Goal: Task Accomplishment & Management: Use online tool/utility

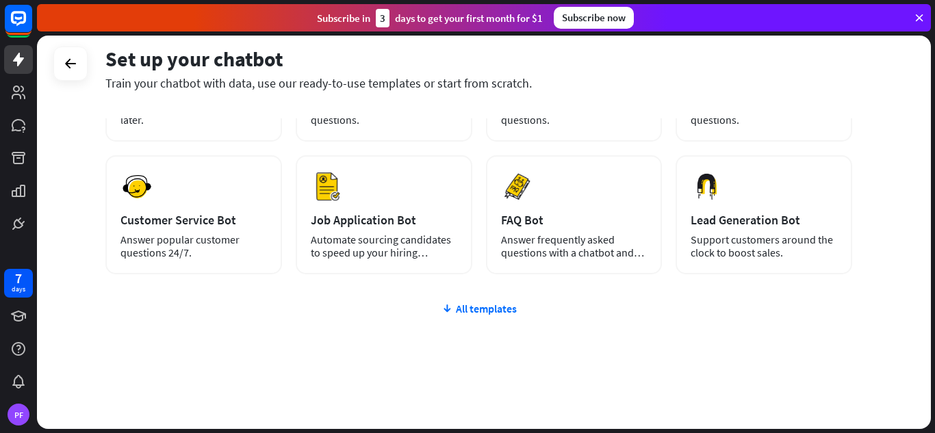
scroll to position [172, 0]
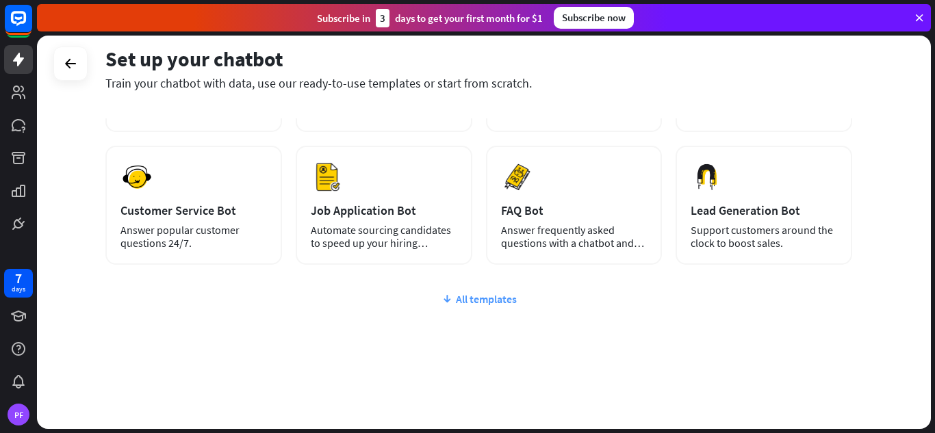
click at [504, 299] on div "All templates" at bounding box center [478, 299] width 747 height 14
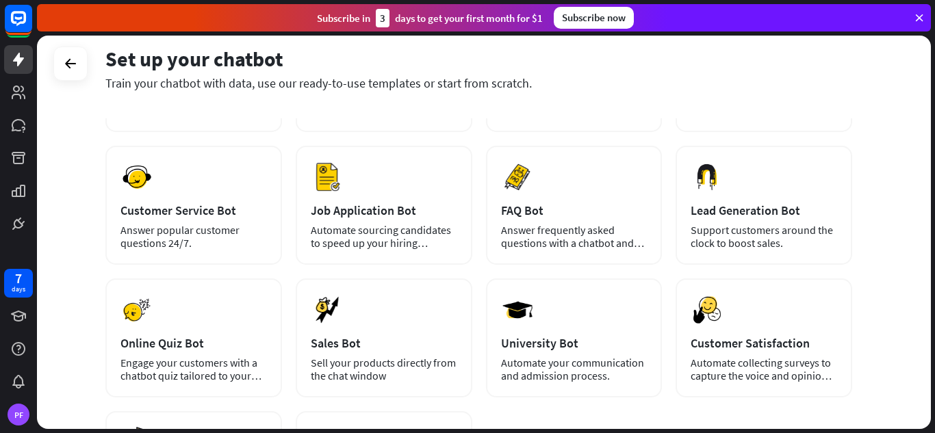
scroll to position [0, 0]
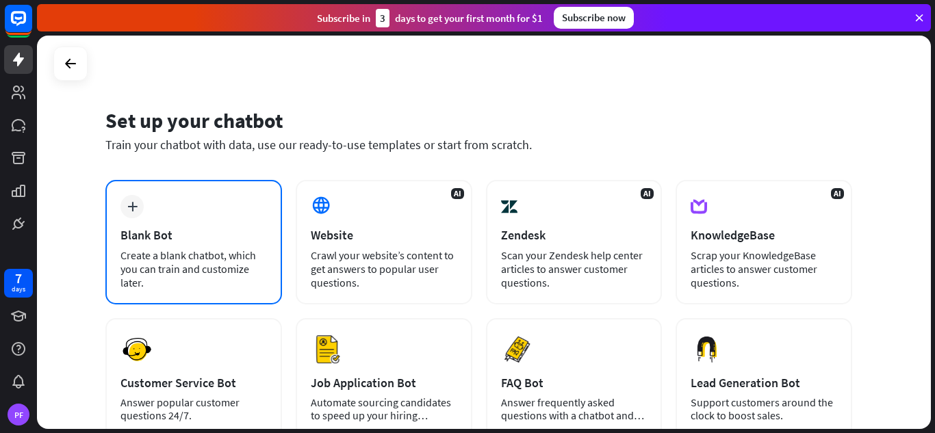
click at [162, 245] on div "plus Blank Bot Create a blank chatbot, which you can train and customize later." at bounding box center [193, 242] width 177 height 125
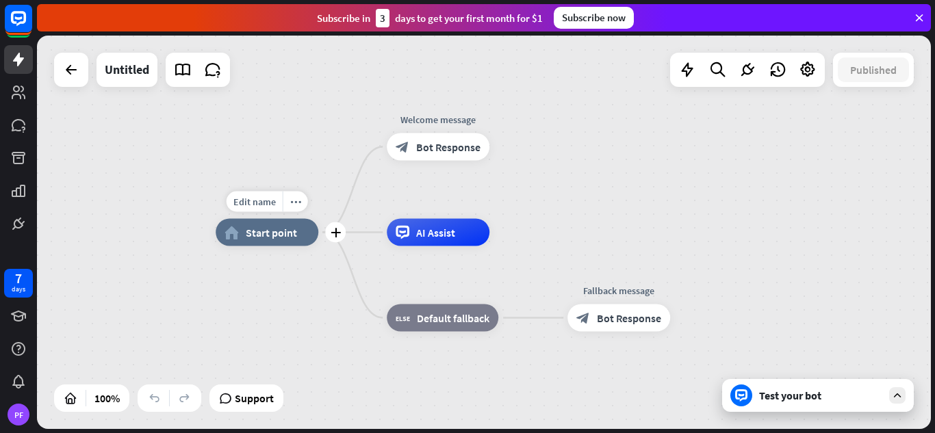
click at [259, 245] on div "home_2 Start point" at bounding box center [267, 232] width 103 height 27
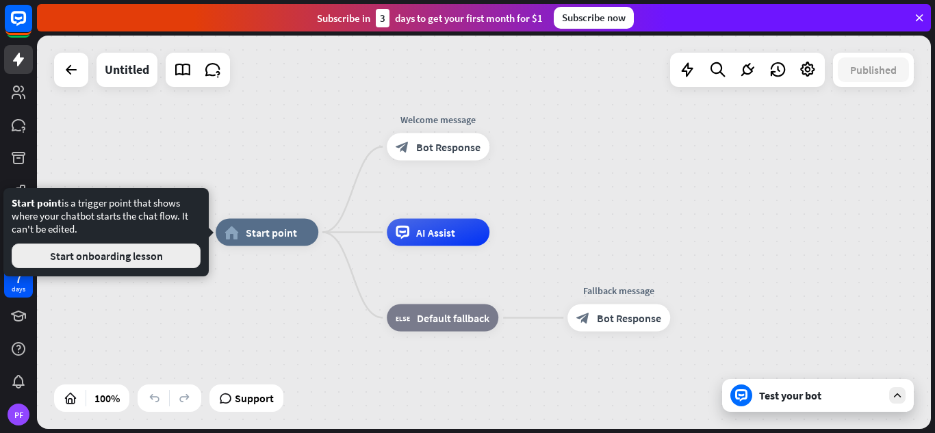
click at [124, 255] on button "Start onboarding lesson" at bounding box center [106, 256] width 189 height 25
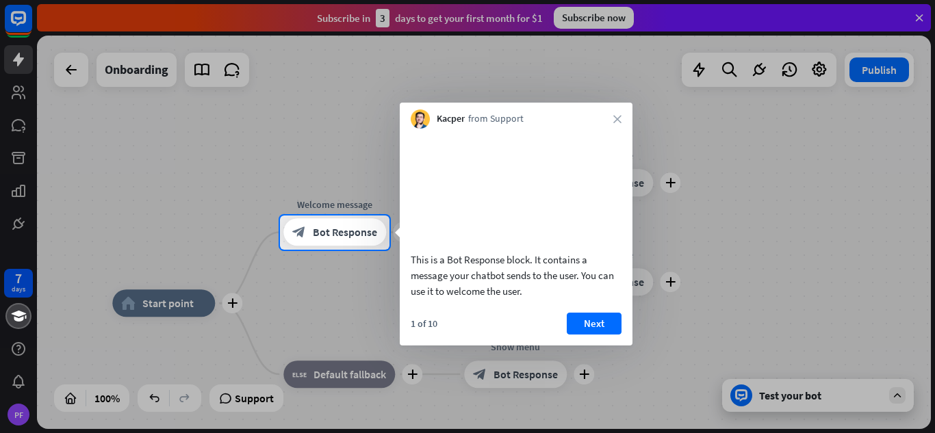
click at [169, 308] on div at bounding box center [467, 342] width 935 height 184
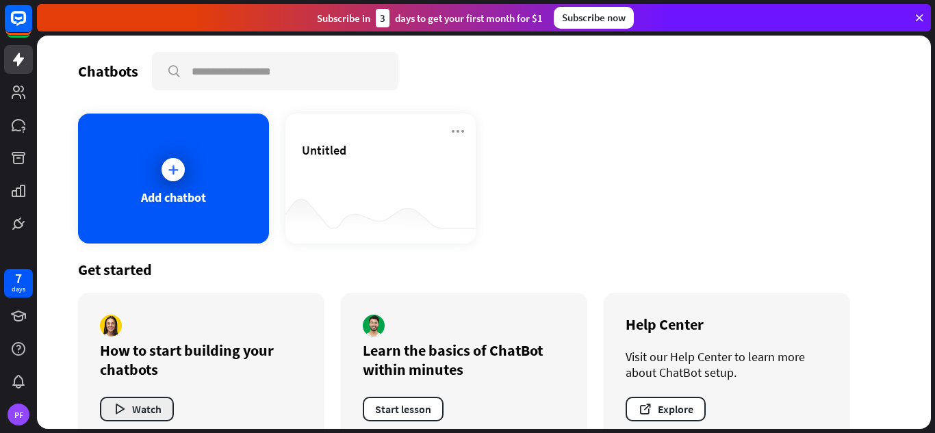
click at [143, 413] on button "Watch" at bounding box center [137, 409] width 74 height 25
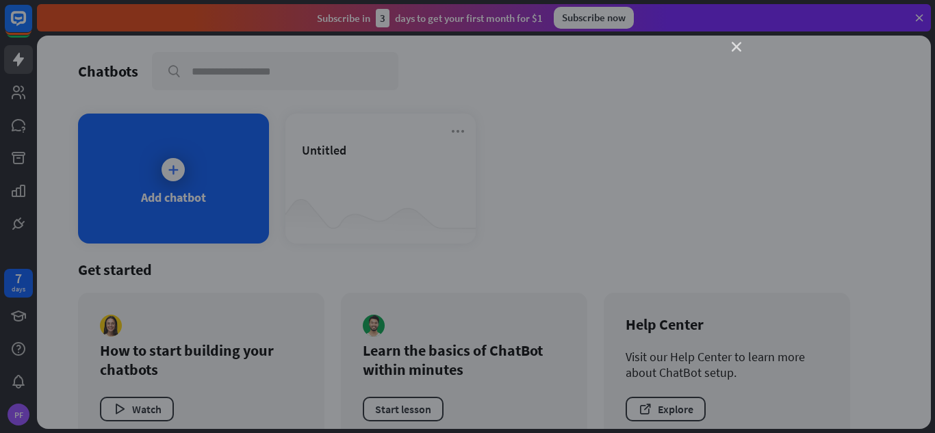
click at [736, 48] on icon "close" at bounding box center [737, 47] width 10 height 10
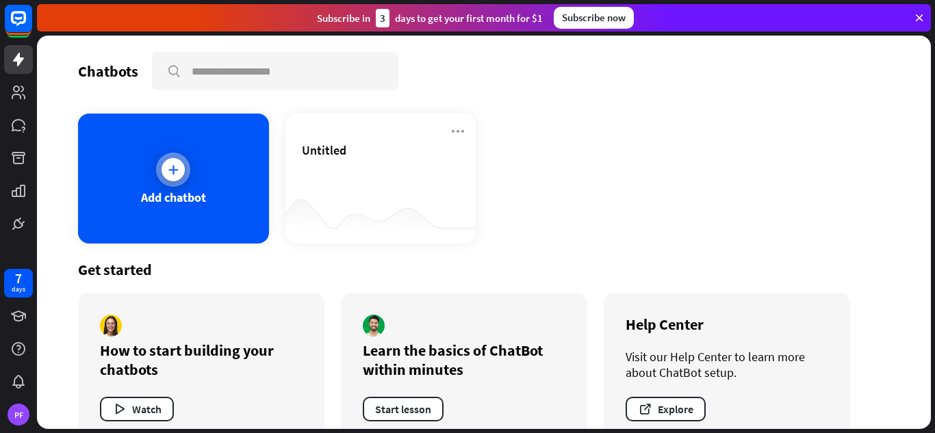
click at [175, 166] on icon at bounding box center [173, 170] width 14 height 14
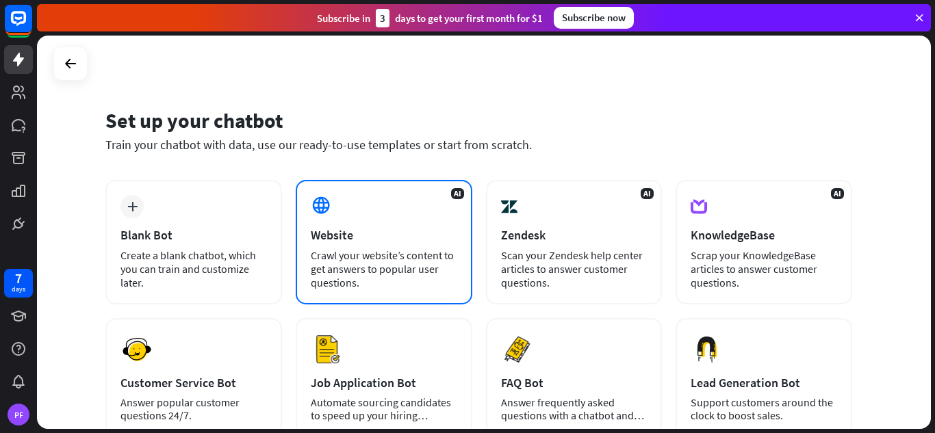
click at [385, 284] on div "Crawl your website’s content to get answers to popular user questions." at bounding box center [384, 268] width 146 height 41
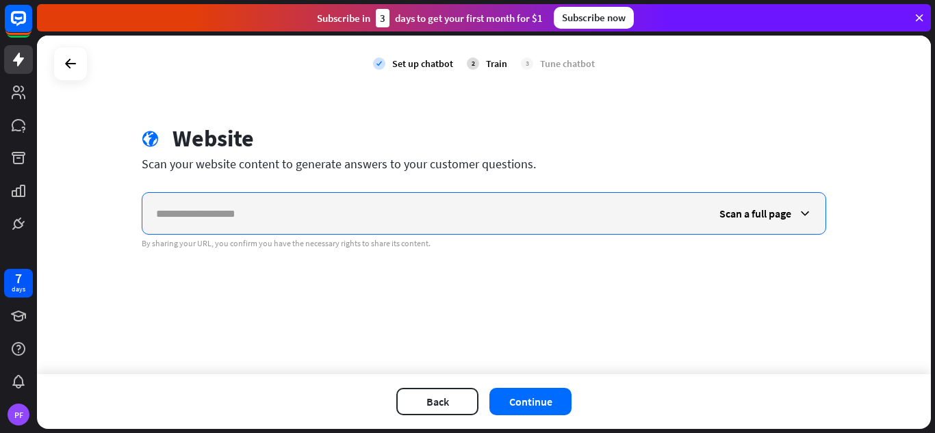
paste input "**********"
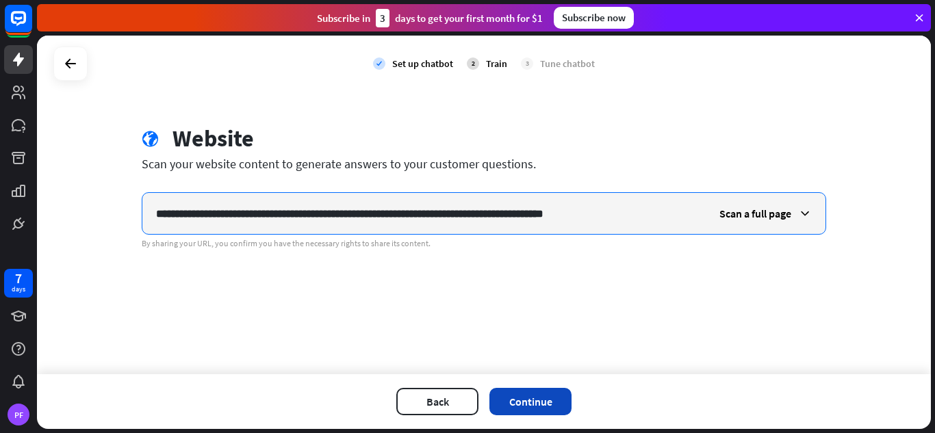
type input "**********"
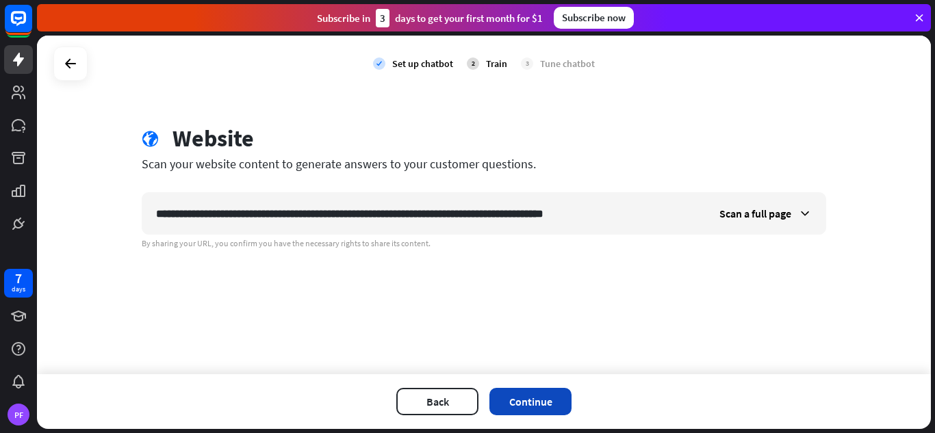
click at [528, 408] on button "Continue" at bounding box center [530, 401] width 82 height 27
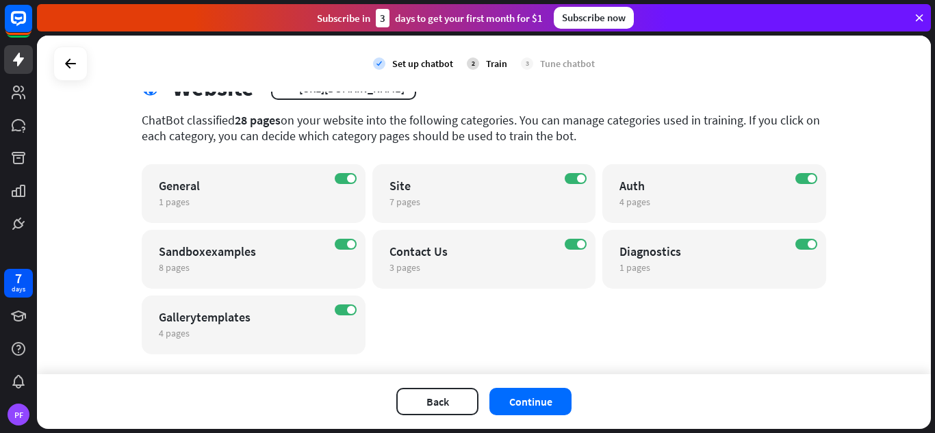
scroll to position [75, 0]
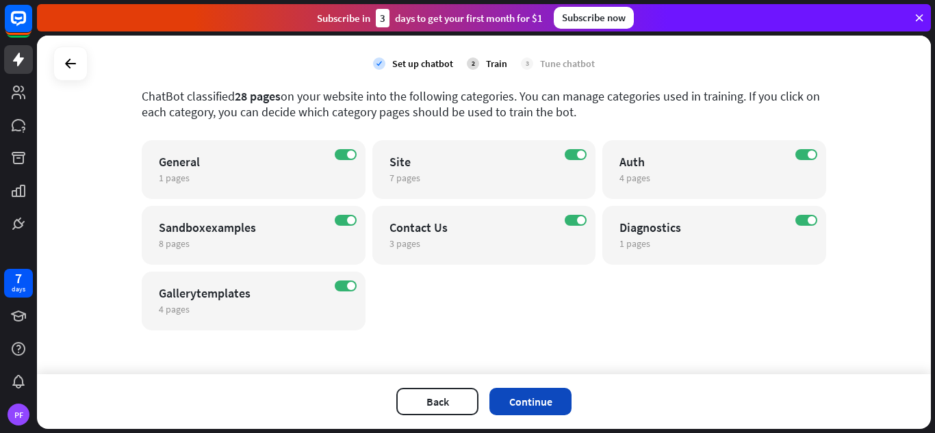
click at [538, 397] on button "Continue" at bounding box center [530, 401] width 82 height 27
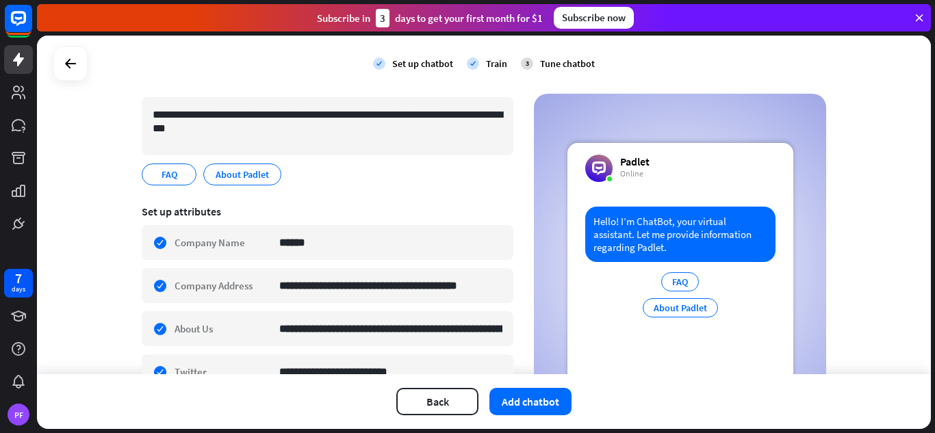
scroll to position [136, 0]
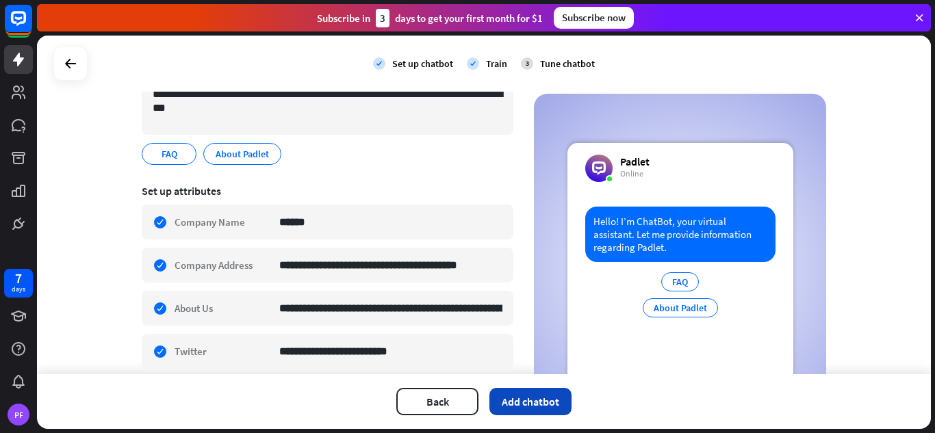
click at [531, 402] on button "Add chatbot" at bounding box center [530, 401] width 82 height 27
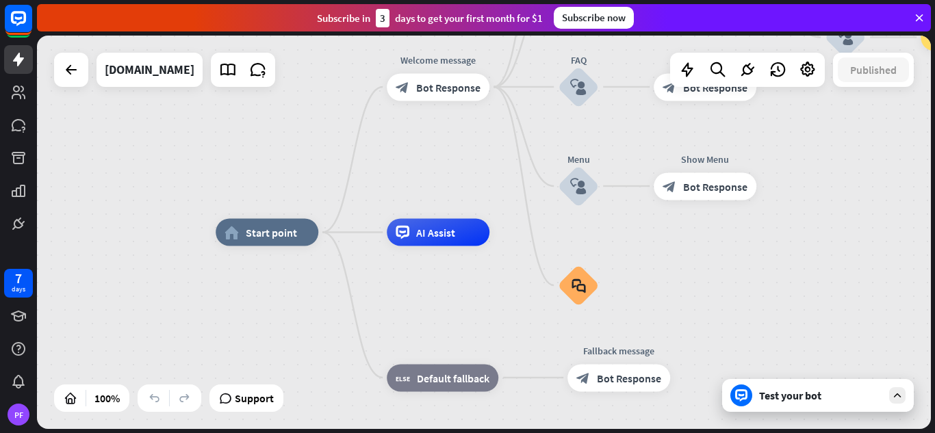
click at [798, 400] on div "Test your bot" at bounding box center [820, 396] width 123 height 14
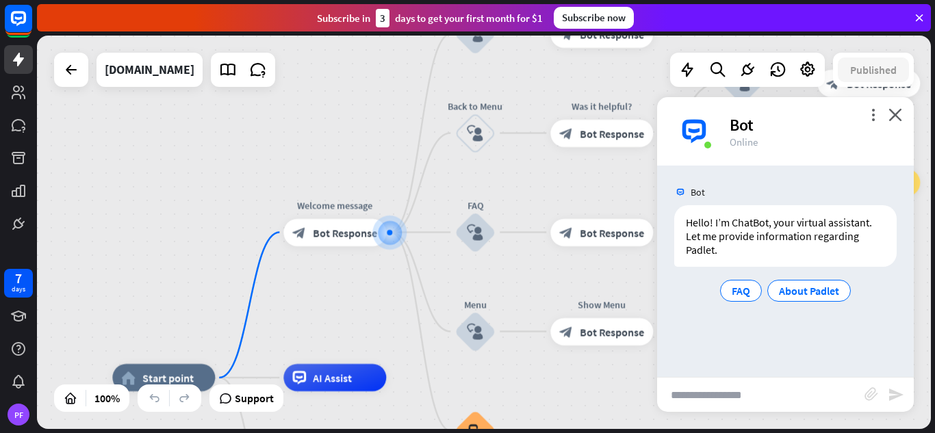
click at [798, 400] on input "text" at bounding box center [760, 395] width 207 height 34
paste input "**********"
type input "*"
type input "**********"
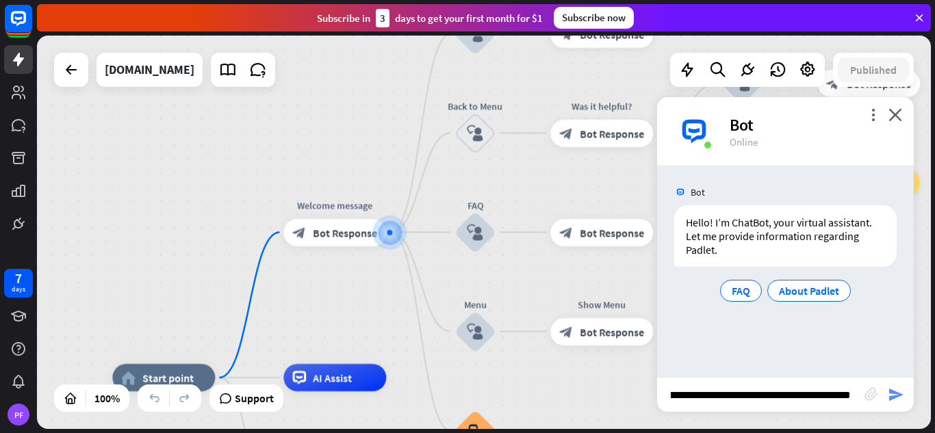
scroll to position [0, 0]
click at [897, 394] on icon "send" at bounding box center [896, 395] width 16 height 16
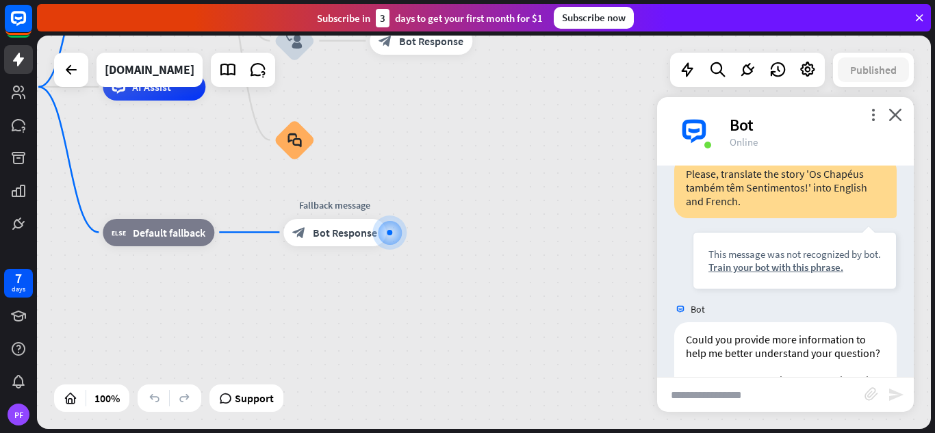
scroll to position [249, 0]
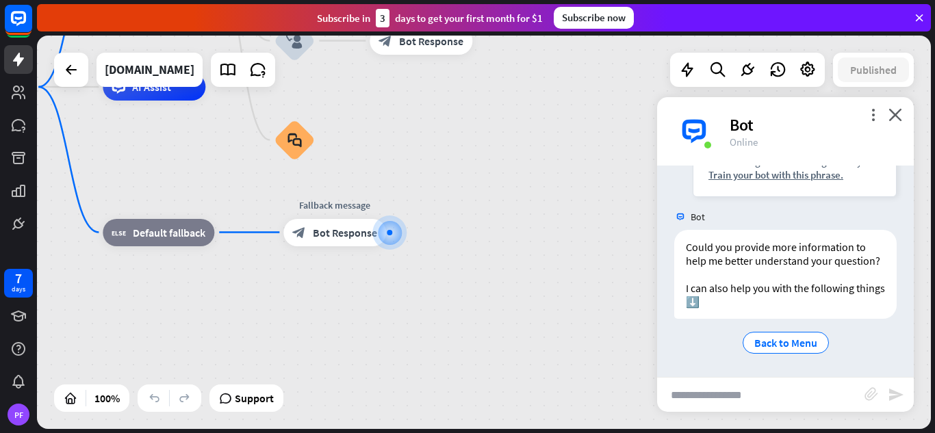
click at [721, 394] on input "text" at bounding box center [760, 395] width 207 height 34
paste input "**********"
type input "**********"
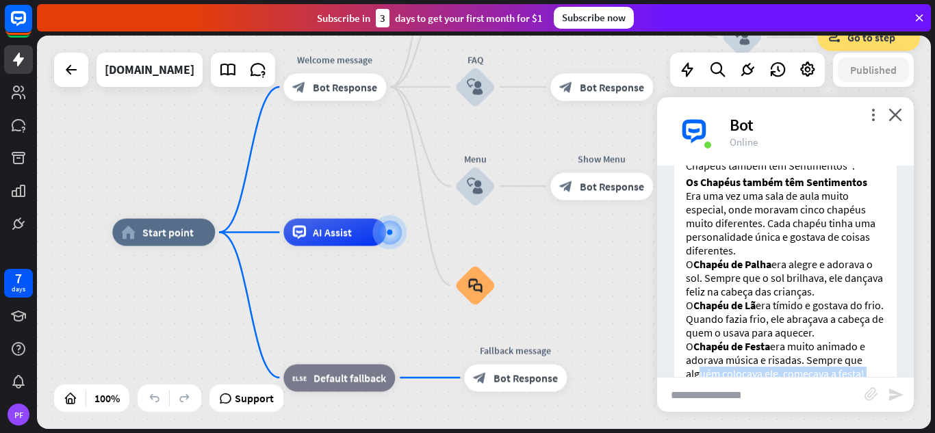
scroll to position [744, 0]
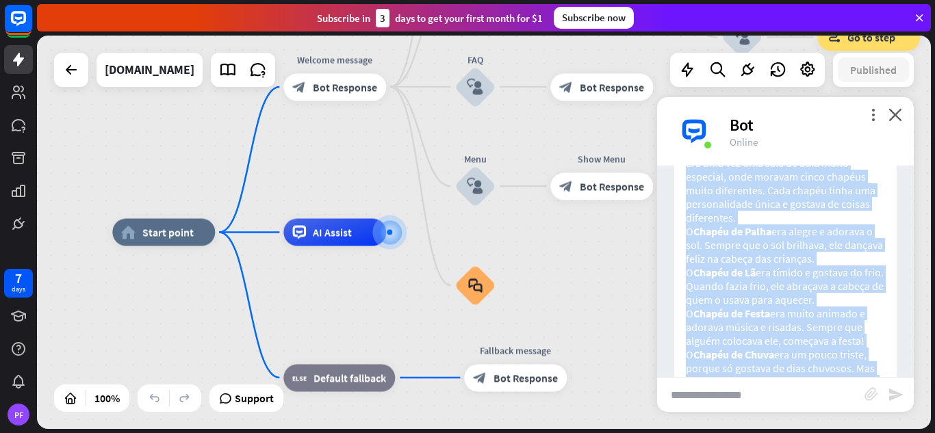
drag, startPoint x: 829, startPoint y: 339, endPoint x: 686, endPoint y: 183, distance: 212.1
copy div "Lo Ipsumdo sitame con Adipiscinge Sed doe tem inc utla et dolo magna aliquaen, …"
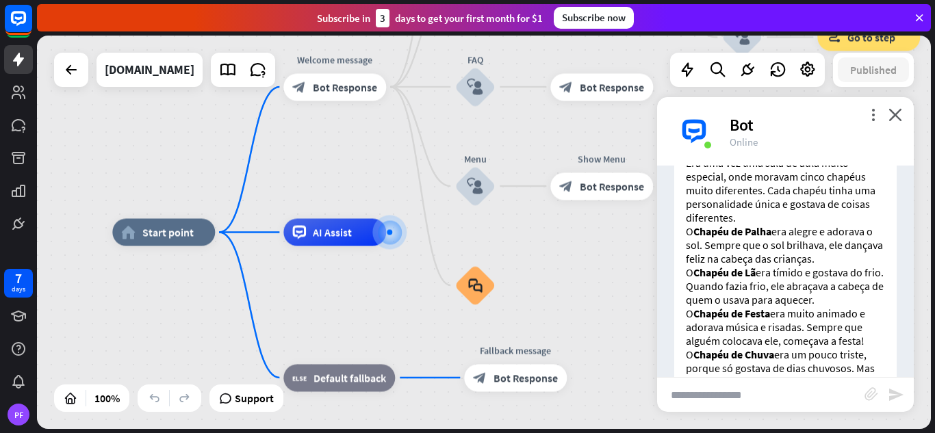
click at [680, 399] on input "text" at bounding box center [760, 395] width 207 height 34
type input "**********"
click at [897, 396] on icon "send" at bounding box center [896, 395] width 16 height 16
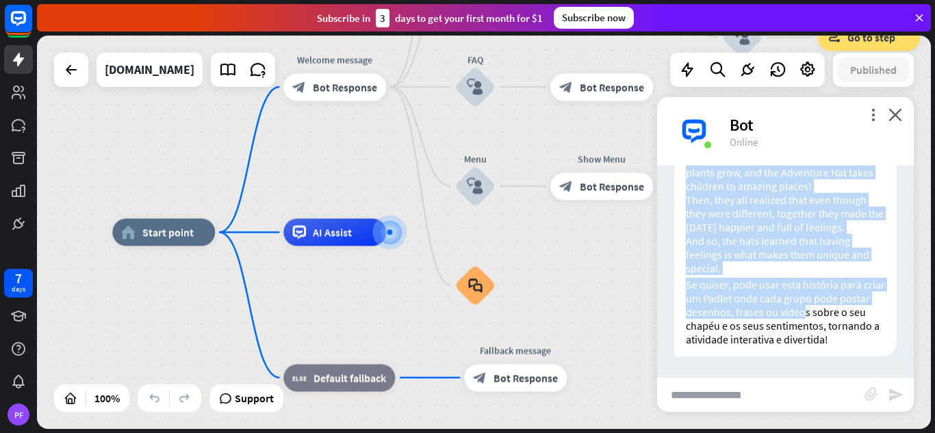
scroll to position [2186, 0]
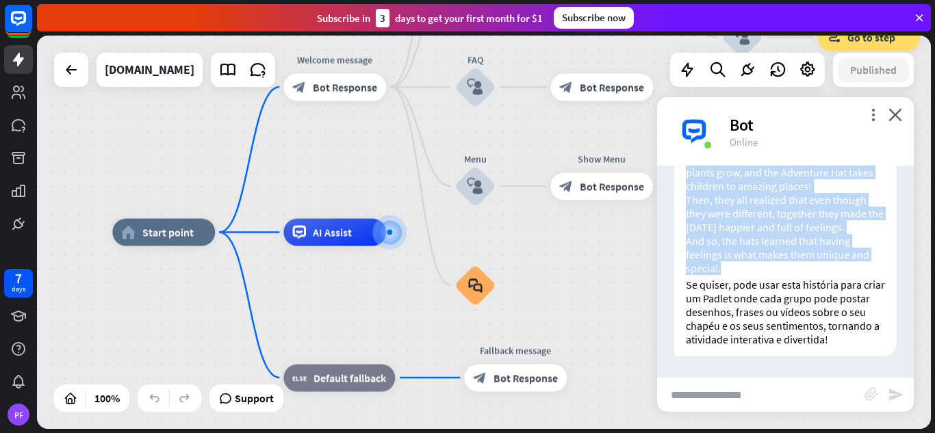
drag, startPoint x: 686, startPoint y: 224, endPoint x: 847, endPoint y: 300, distance: 176.9
click at [847, 300] on div "Claro! Aqui está a história "Os Chapéus também têm Sentimentos" traduzida para …" at bounding box center [785, 29] width 222 height 656
copy div "Lore Ipsu Dolo Sitametc Adip elit s doei, tempo inc u labo etdolor magnaaliq en…"
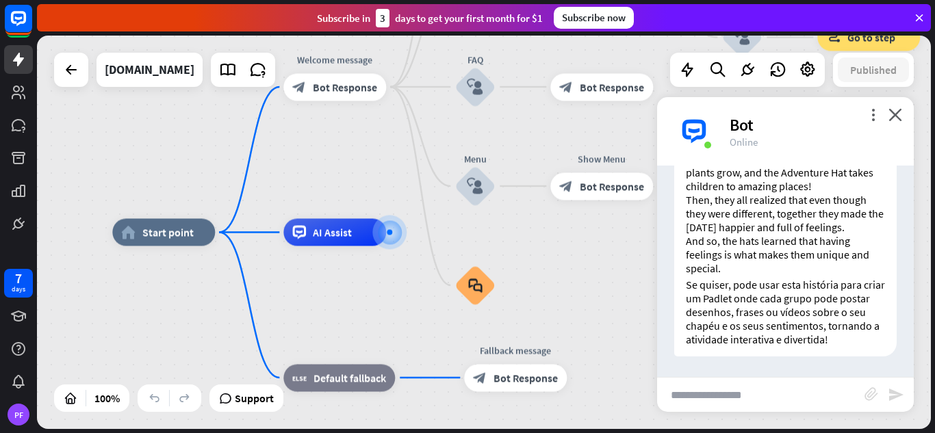
click at [919, 18] on icon at bounding box center [919, 18] width 12 height 12
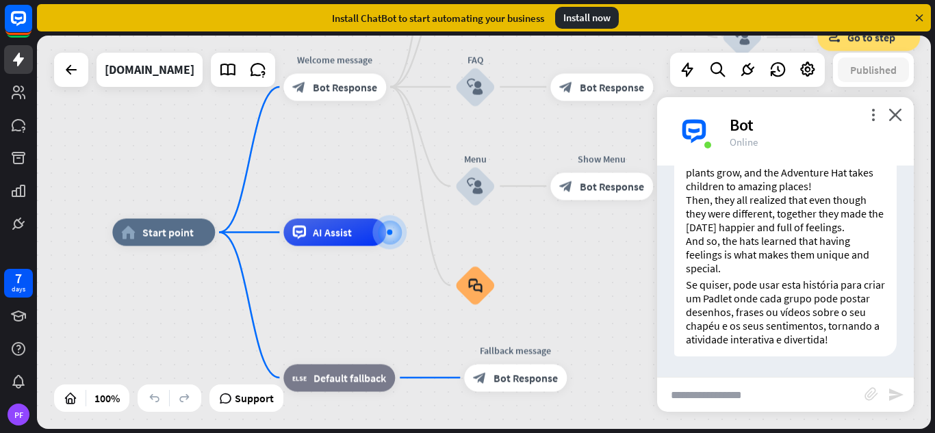
click at [919, 18] on icon at bounding box center [919, 18] width 12 height 12
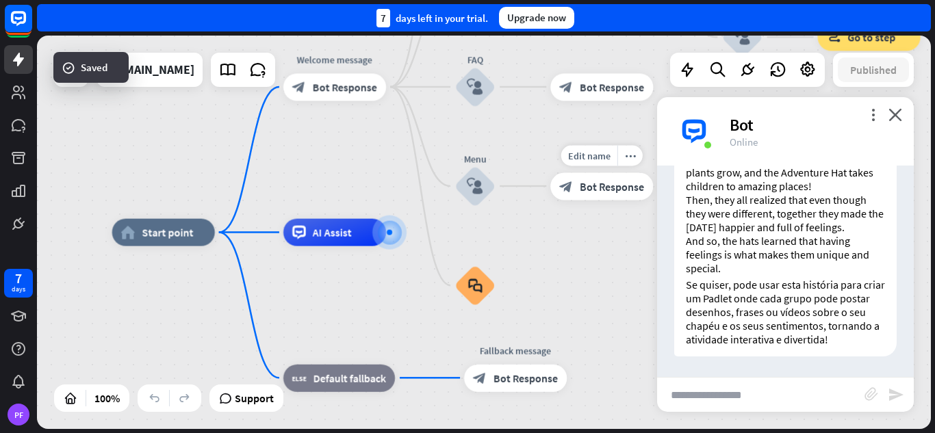
scroll to position [2232, 0]
click at [16, 411] on div "PF" at bounding box center [19, 415] width 22 height 22
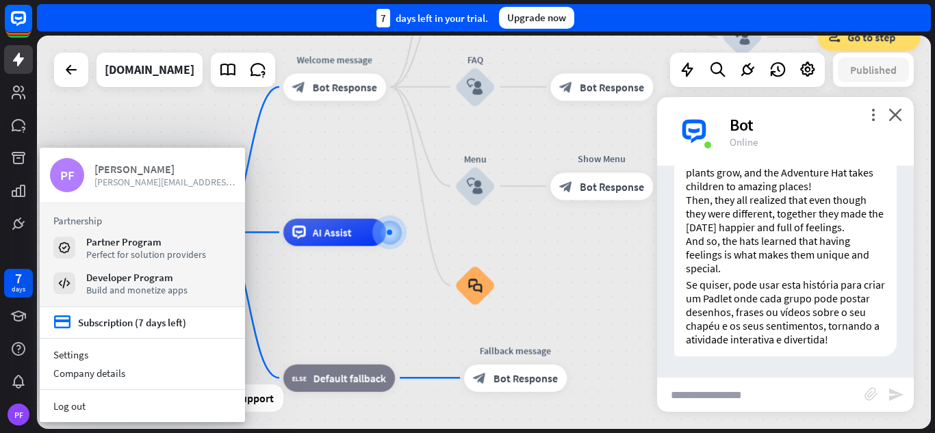
click at [129, 179] on span "[PERSON_NAME][EMAIL_ADDRESS][DOMAIN_NAME]" at bounding box center [164, 182] width 140 height 12
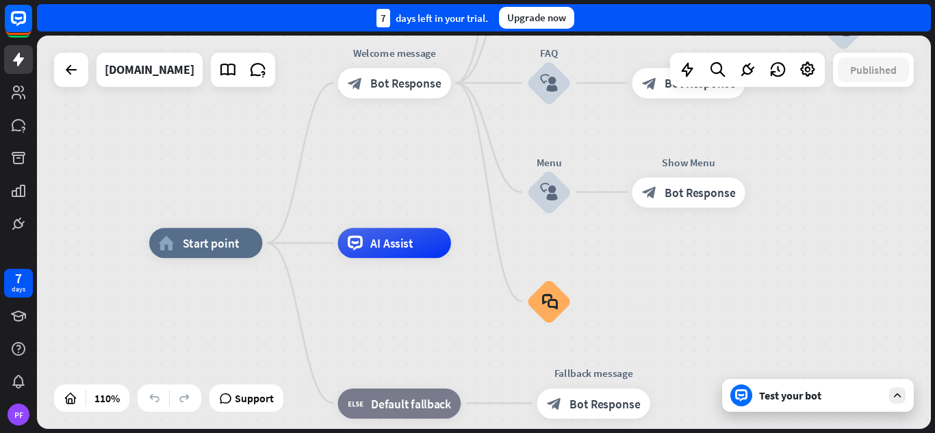
click at [869, 92] on div "home_2 Start point Welcome message block_bot_response Bot Response About us blo…" at bounding box center [484, 232] width 894 height 393
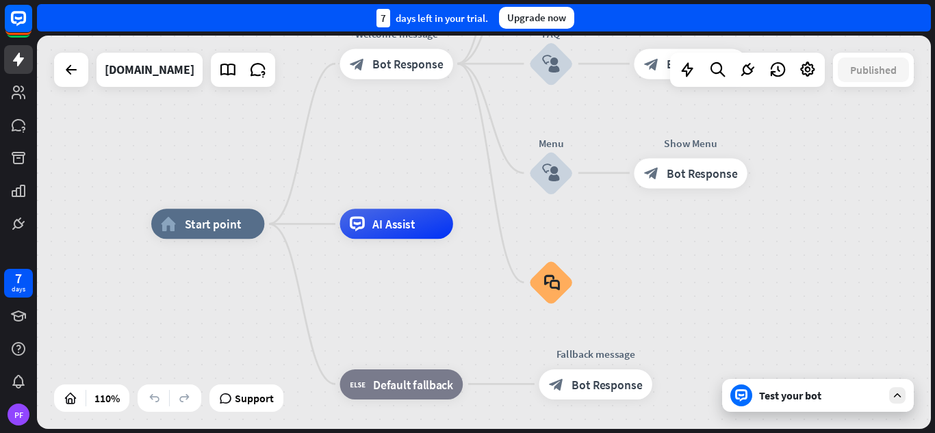
drag, startPoint x: 872, startPoint y: 56, endPoint x: 877, endPoint y: 33, distance: 23.9
click at [871, 54] on div "Published" at bounding box center [873, 70] width 81 height 34
click at [894, 404] on div "Test your bot" at bounding box center [818, 395] width 192 height 33
